Goal: Contribute content: Add original content to the website for others to see

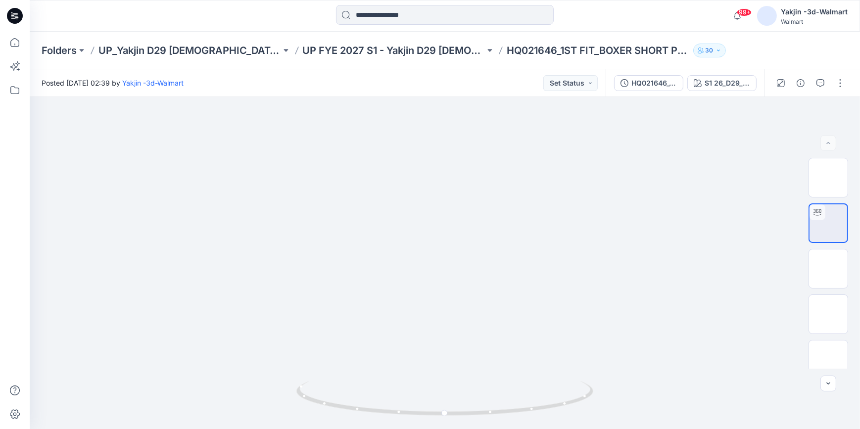
drag, startPoint x: 17, startPoint y: 16, endPoint x: 60, endPoint y: 29, distance: 45.1
click at [17, 16] on icon at bounding box center [16, 16] width 4 height 0
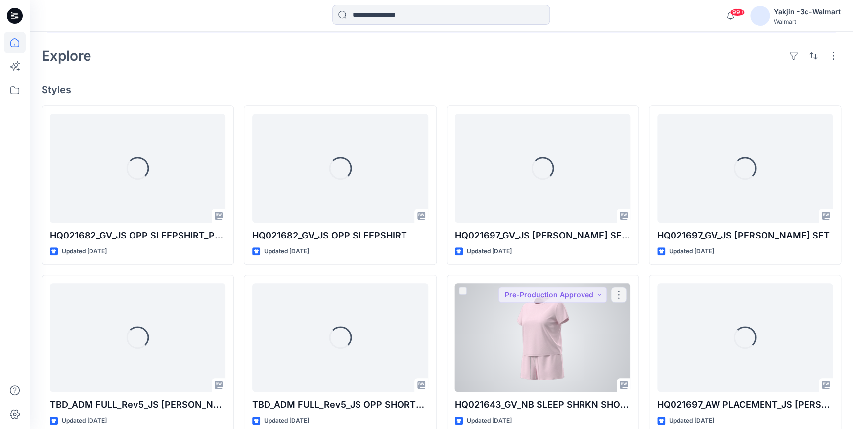
scroll to position [315, 0]
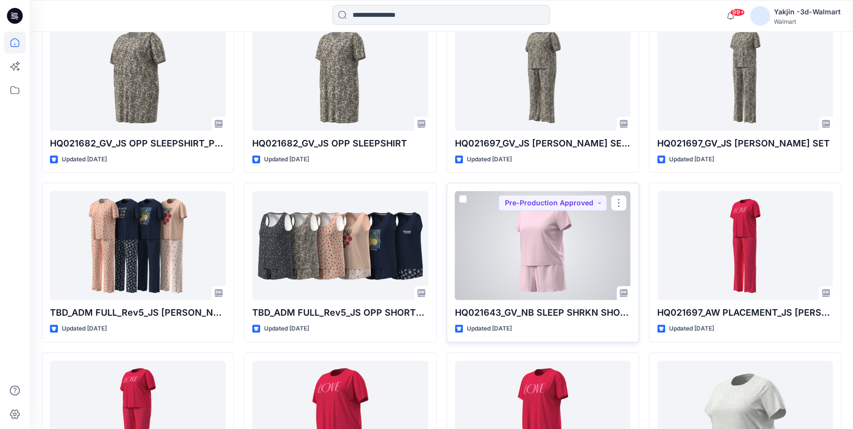
click at [533, 266] on div at bounding box center [543, 245] width 176 height 109
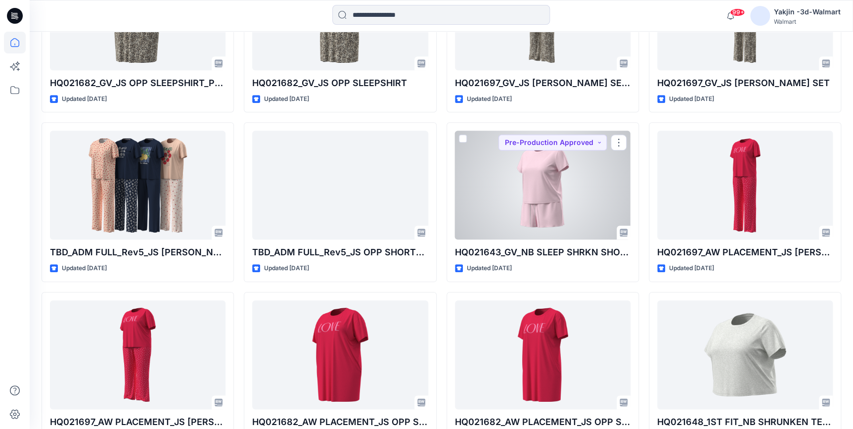
scroll to position [399, 0]
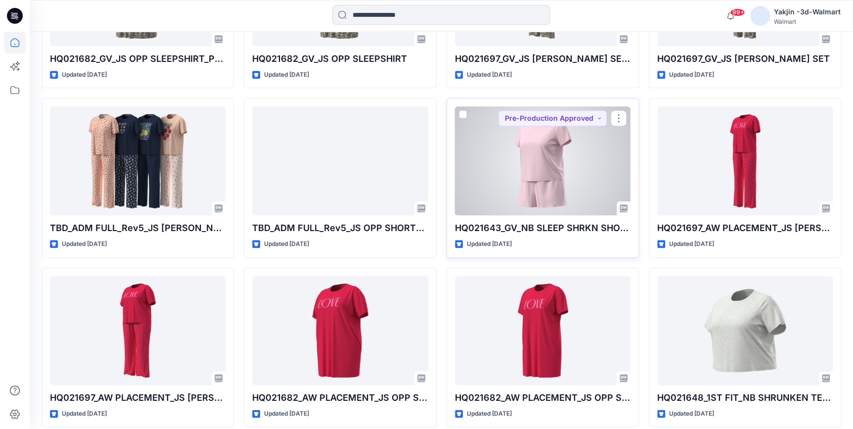
click at [528, 197] on div at bounding box center [543, 160] width 176 height 109
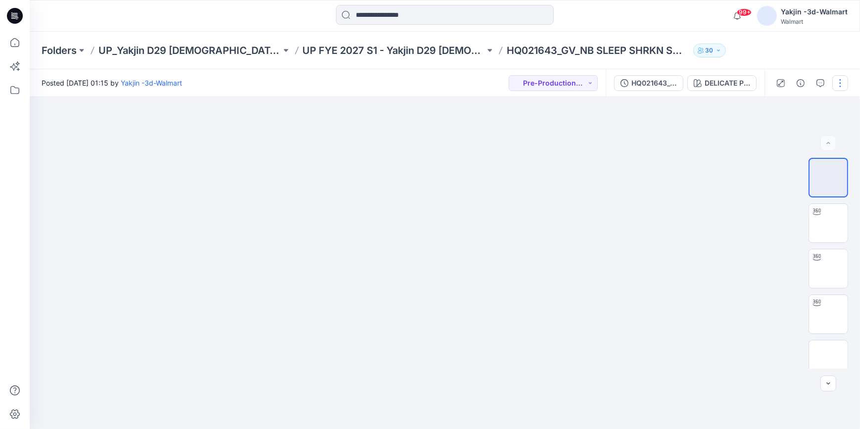
click at [843, 79] on button "button" at bounding box center [840, 83] width 16 height 16
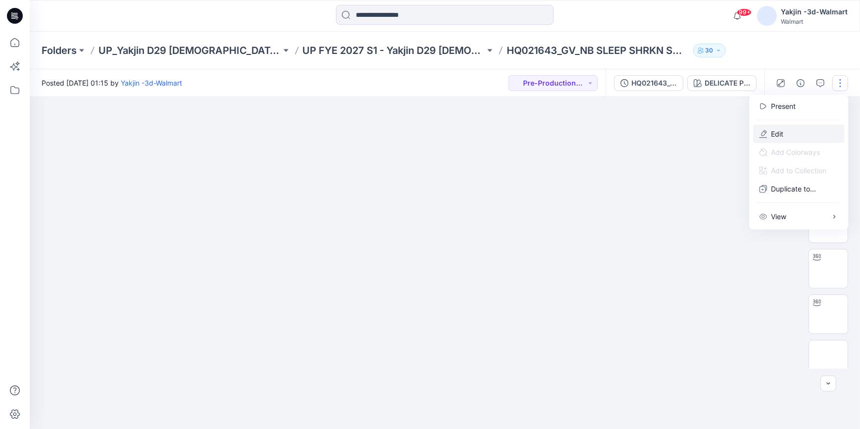
click at [803, 129] on button "Edit" at bounding box center [798, 134] width 91 height 18
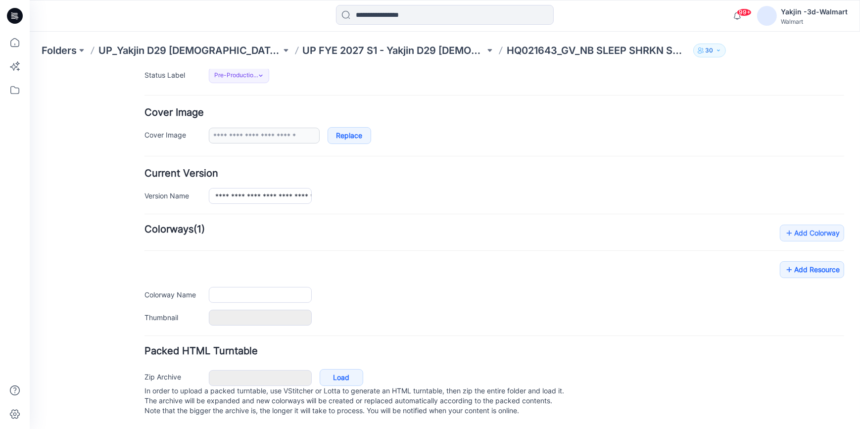
type input "**********"
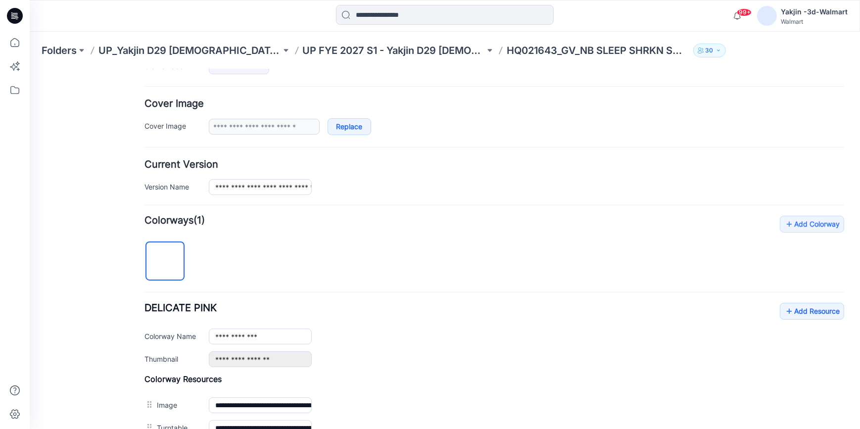
scroll to position [297, 0]
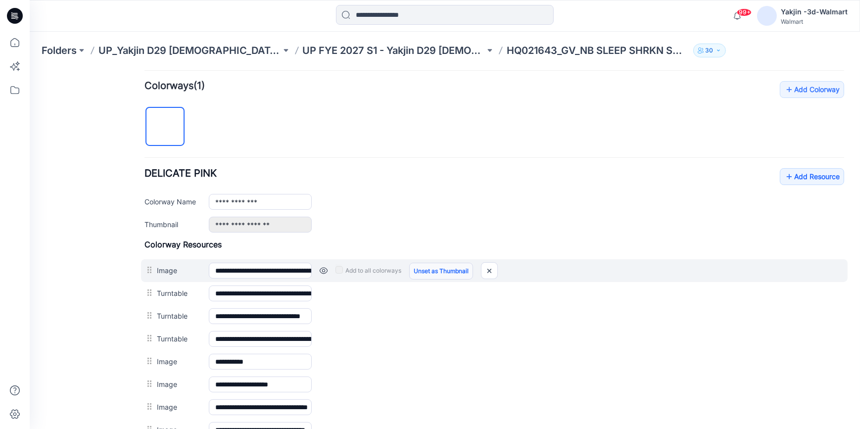
click at [425, 270] on link "Unset as Thumbnail" at bounding box center [441, 270] width 64 height 17
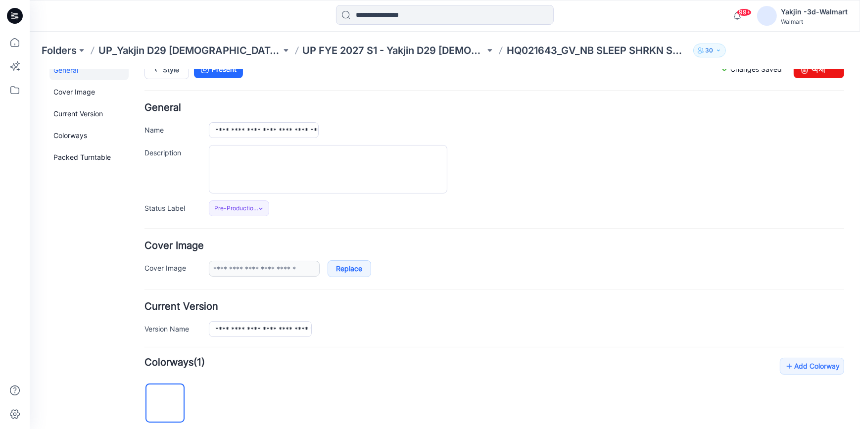
scroll to position [0, 0]
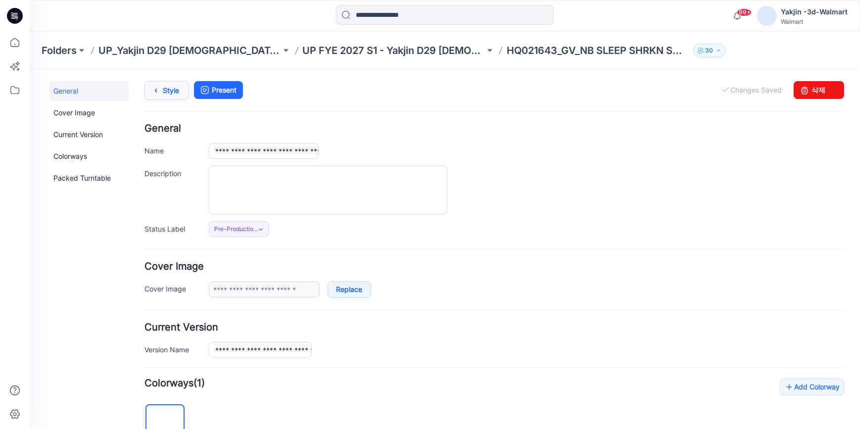
click at [168, 96] on link "Style" at bounding box center [166, 90] width 45 height 19
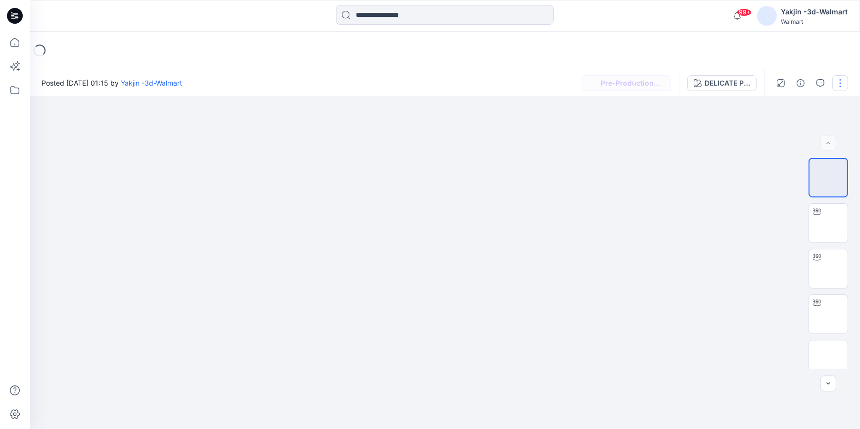
click at [847, 84] on button "button" at bounding box center [840, 83] width 16 height 16
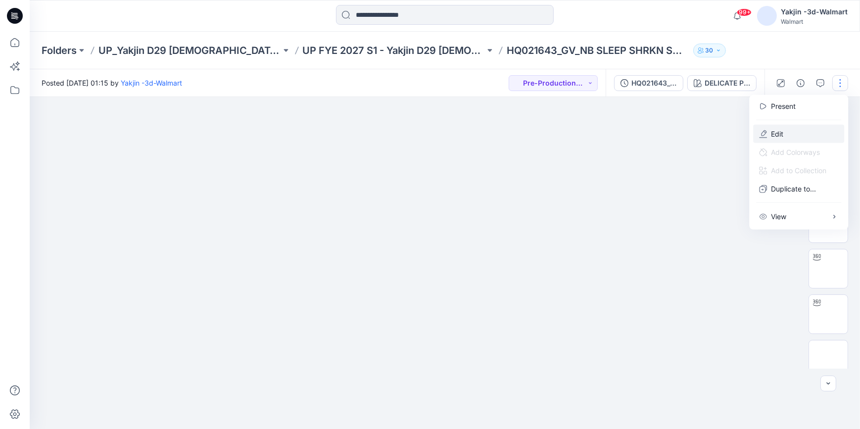
click at [818, 131] on button "Edit" at bounding box center [798, 134] width 91 height 18
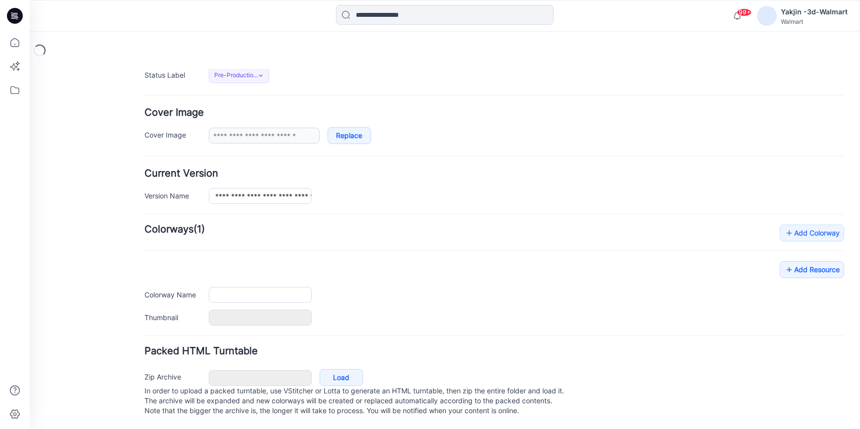
type input "**********"
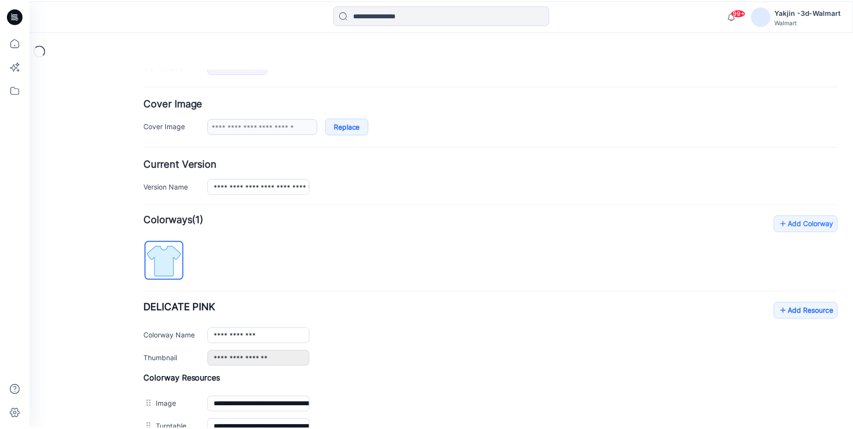
scroll to position [342, 0]
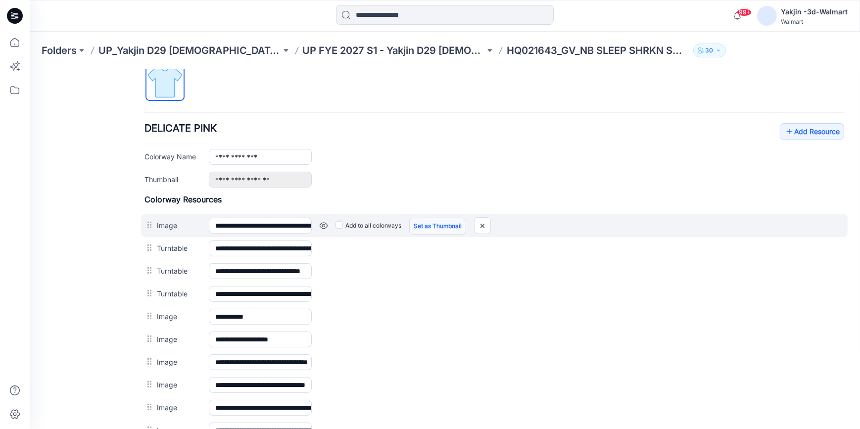
click at [432, 223] on link "Set as Thumbnail" at bounding box center [437, 225] width 57 height 17
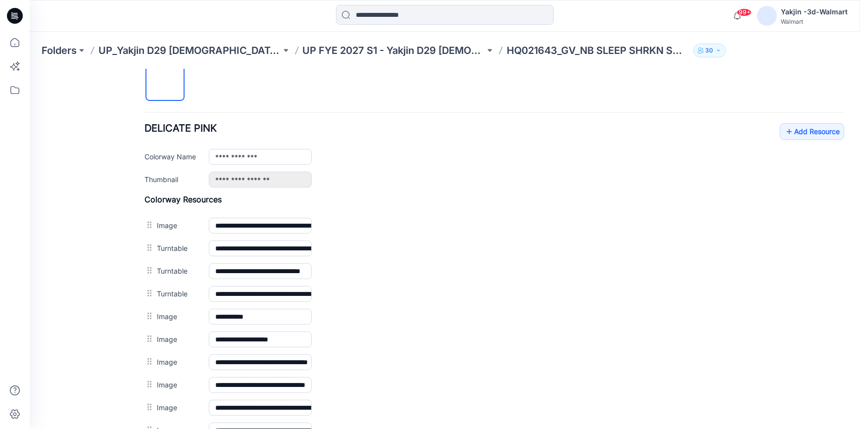
click at [11, 20] on icon at bounding box center [15, 16] width 16 height 16
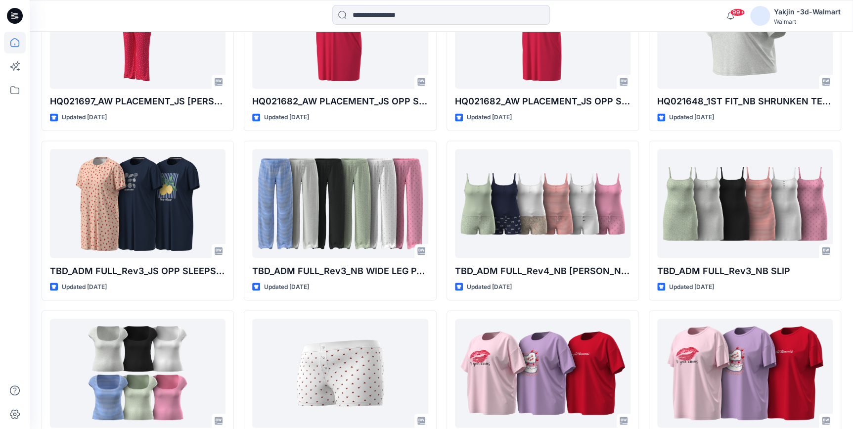
scroll to position [515, 0]
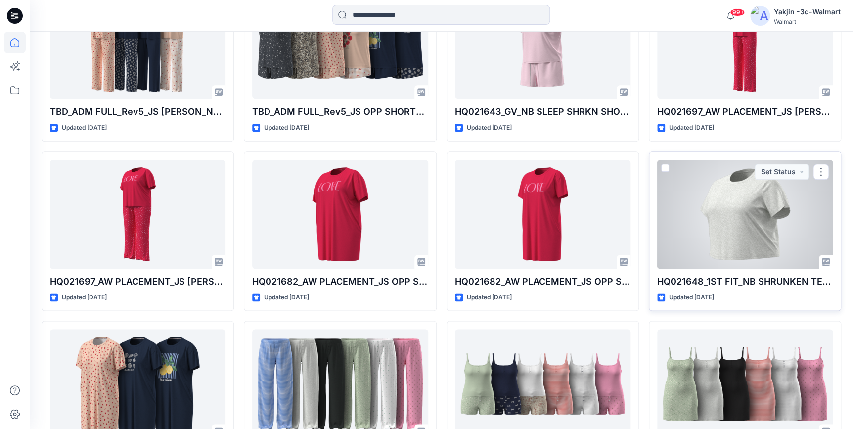
click at [740, 251] on div at bounding box center [745, 214] width 176 height 109
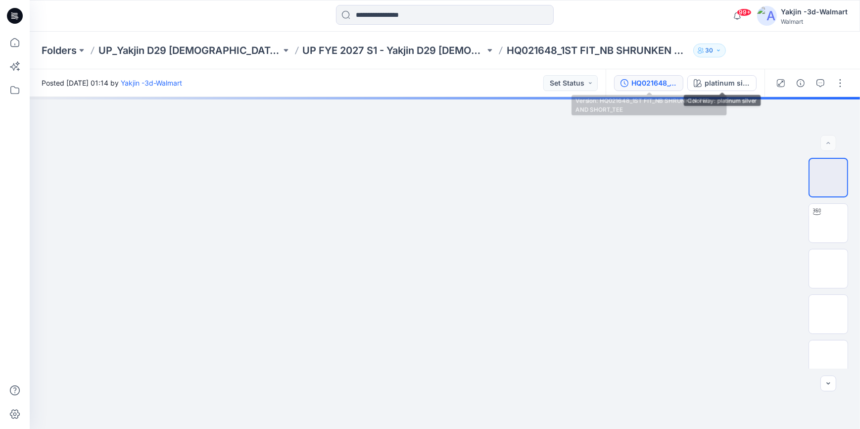
click at [663, 79] on div "HQ021648_1ST FIT_NB SHRUNKEN TEE AND SHORT_TEE" at bounding box center [654, 83] width 46 height 11
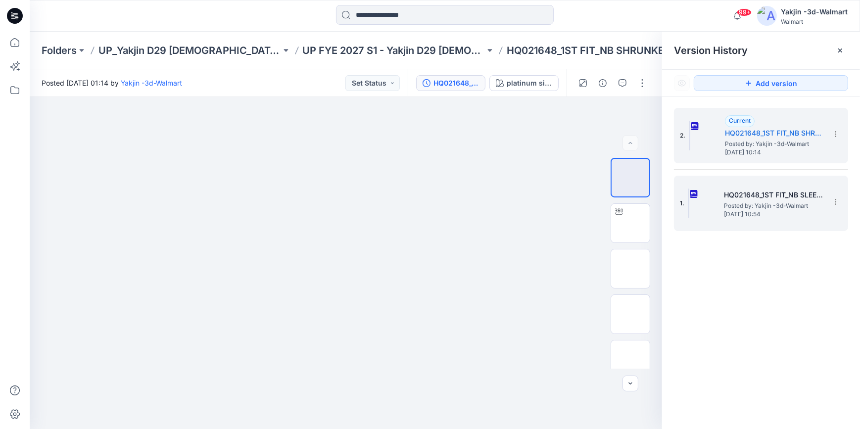
click at [762, 202] on span "Posted by: Yakjin -3d-Walmart" at bounding box center [773, 206] width 99 height 10
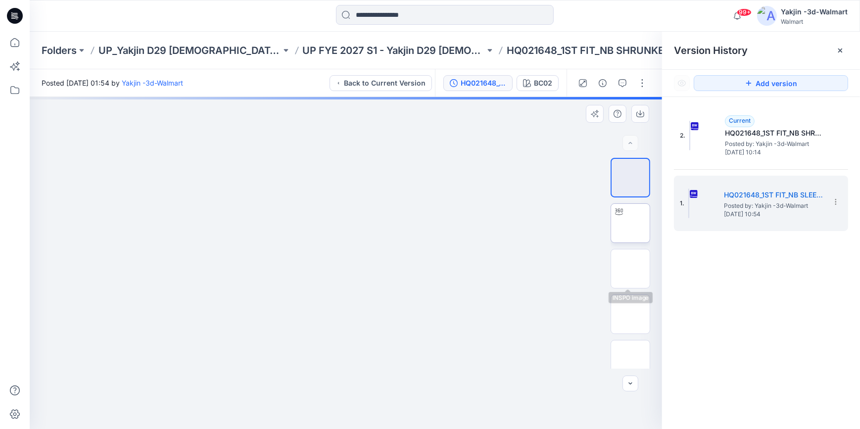
click at [630, 223] on img at bounding box center [630, 223] width 0 height 0
drag, startPoint x: 453, startPoint y: 410, endPoint x: 329, endPoint y: 411, distance: 123.7
click at [329, 411] on icon at bounding box center [346, 399] width 299 height 37
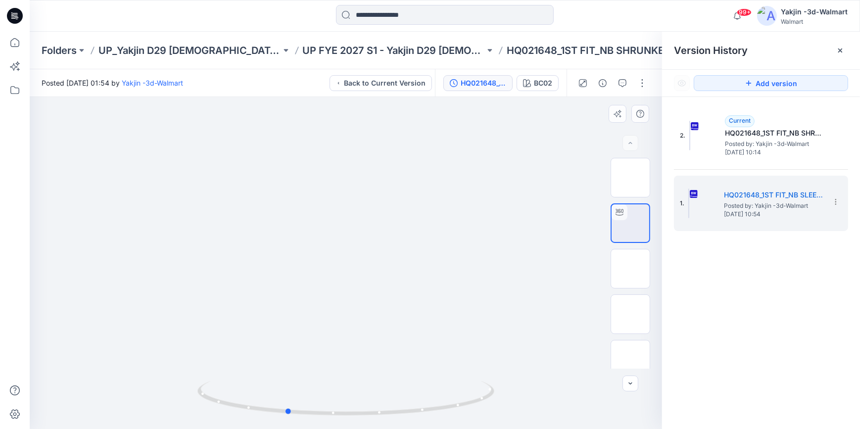
drag, startPoint x: 453, startPoint y: 406, endPoint x: 517, endPoint y: 404, distance: 64.3
click at [517, 404] on div at bounding box center [346, 263] width 632 height 332
drag, startPoint x: 428, startPoint y: 411, endPoint x: 483, endPoint y: 406, distance: 55.7
click at [483, 406] on icon at bounding box center [346, 399] width 299 height 37
drag, startPoint x: 452, startPoint y: 409, endPoint x: 391, endPoint y: 409, distance: 60.8
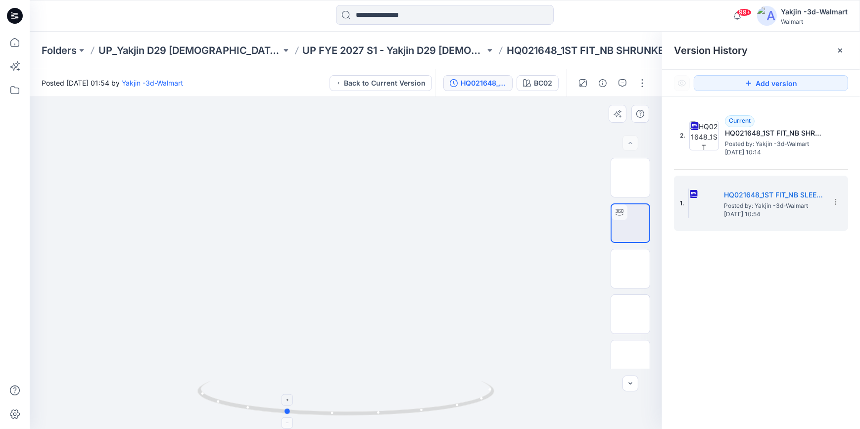
click at [391, 409] on icon at bounding box center [346, 399] width 299 height 37
drag, startPoint x: 401, startPoint y: 416, endPoint x: 468, endPoint y: 414, distance: 67.3
click at [468, 414] on icon at bounding box center [346, 399] width 299 height 37
drag, startPoint x: 439, startPoint y: 413, endPoint x: 290, endPoint y: 425, distance: 149.3
click at [290, 425] on div at bounding box center [346, 263] width 632 height 332
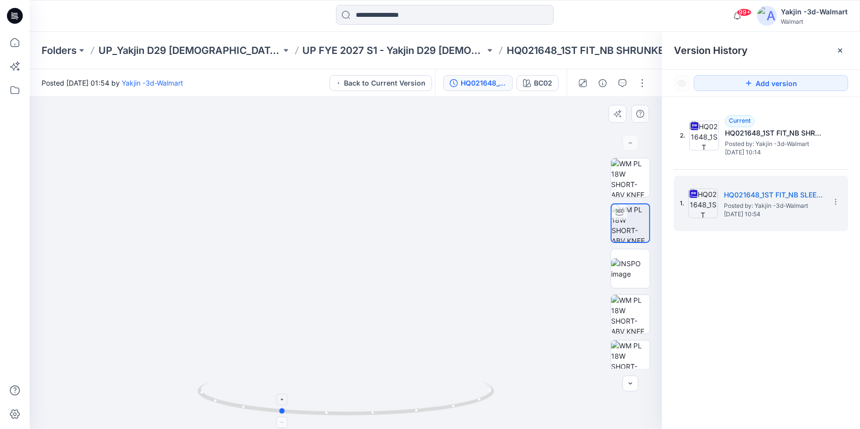
drag, startPoint x: 397, startPoint y: 410, endPoint x: 473, endPoint y: 415, distance: 76.4
click at [473, 415] on icon at bounding box center [346, 399] width 299 height 37
drag, startPoint x: 436, startPoint y: 411, endPoint x: 510, endPoint y: 411, distance: 74.2
click at [510, 411] on div at bounding box center [346, 263] width 632 height 332
